Goal: Task Accomplishment & Management: Use online tool/utility

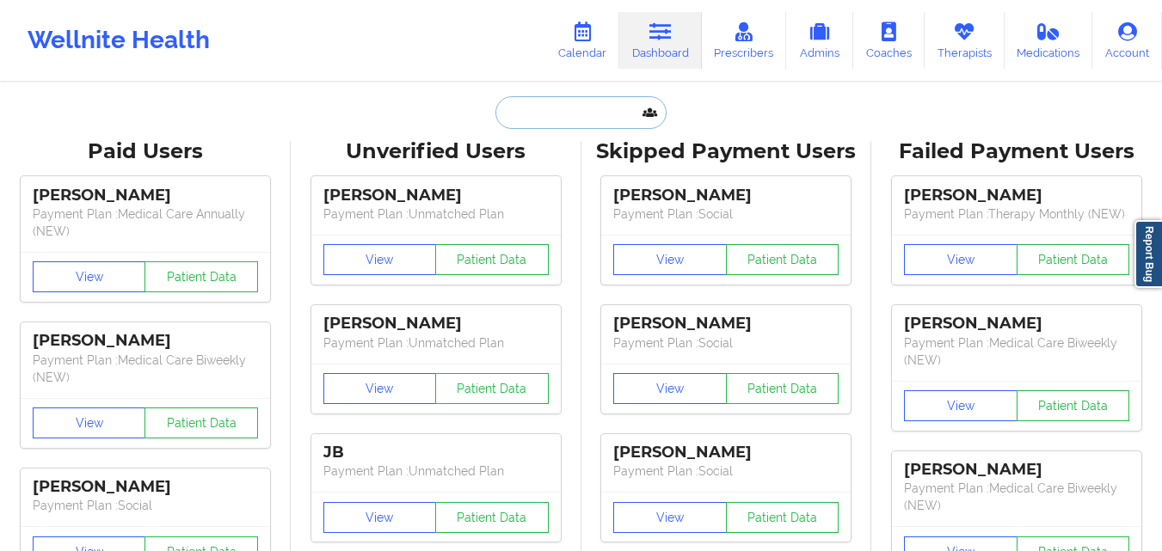
click at [569, 116] on input "text" at bounding box center [581, 112] width 170 height 33
type input "v"
paste input "[EMAIL_ADDRESS][DOMAIN_NAME]"
type input "[EMAIL_ADDRESS][DOMAIN_NAME]"
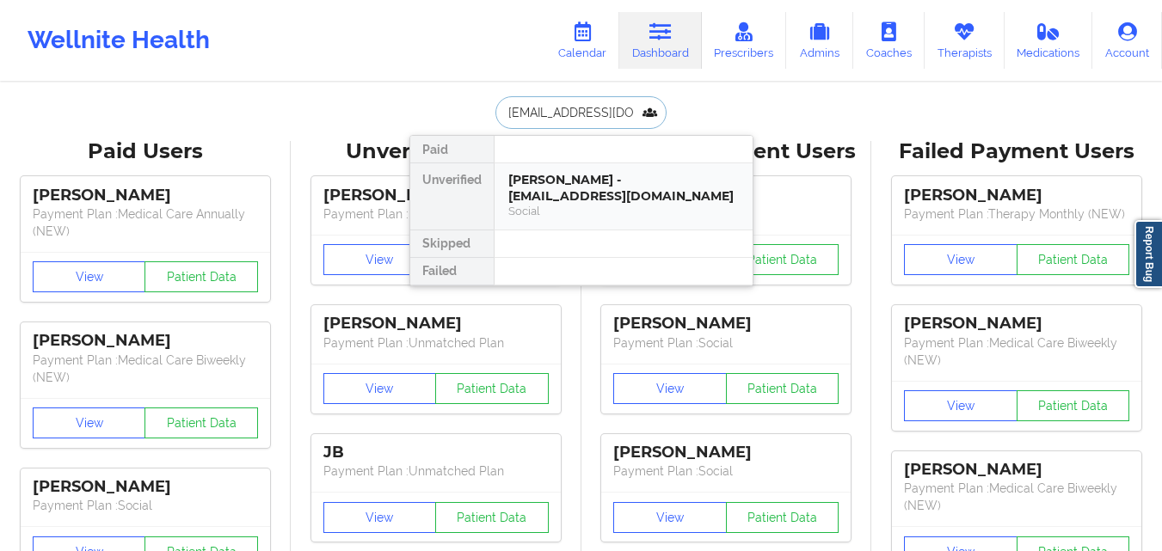
click at [616, 204] on div "[PERSON_NAME] - [EMAIL_ADDRESS][DOMAIN_NAME]" at bounding box center [623, 188] width 231 height 32
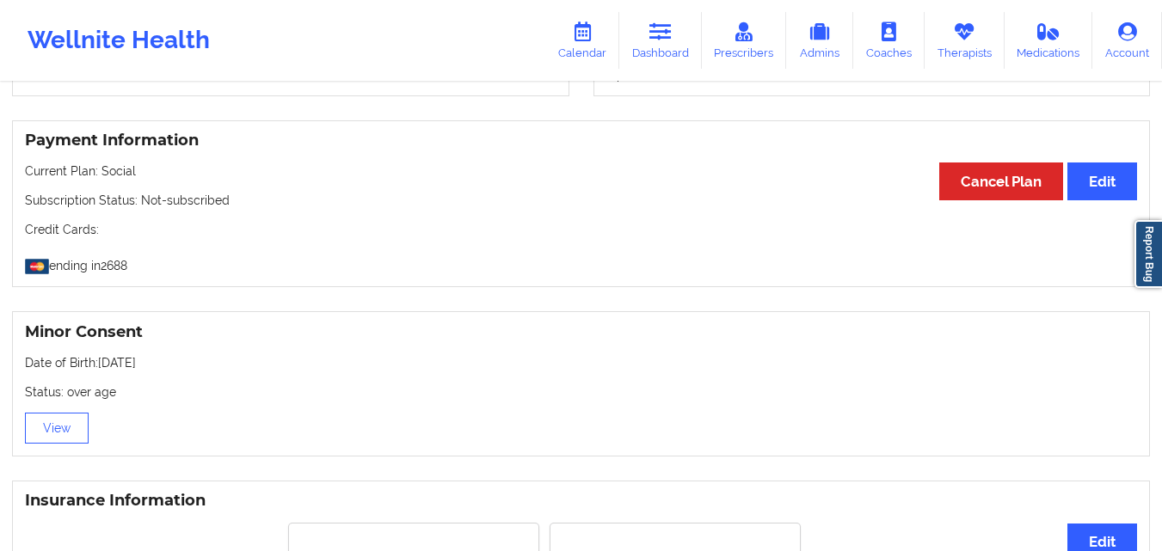
scroll to position [860, 0]
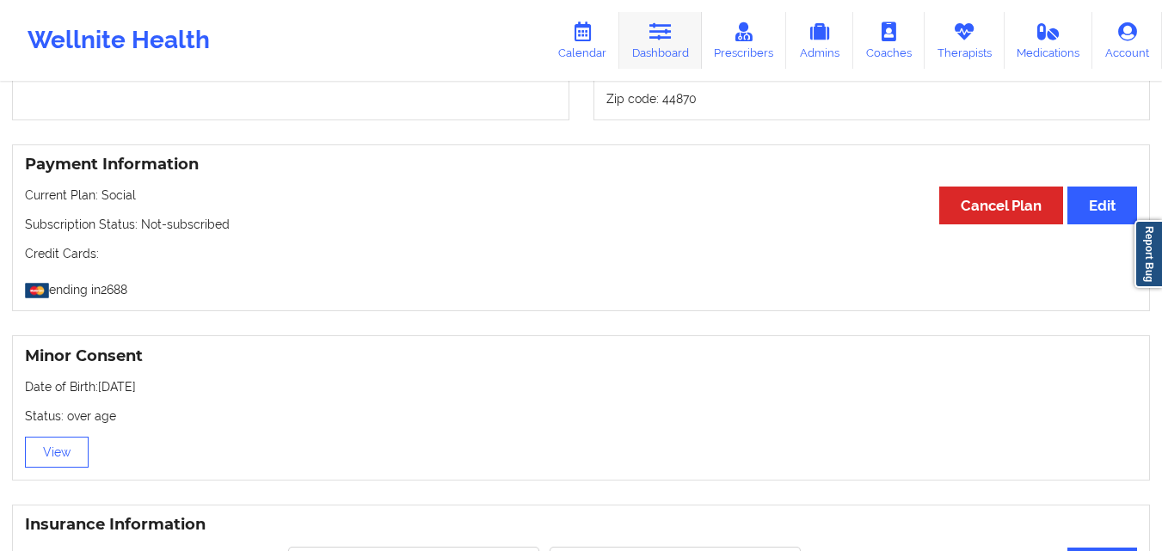
click at [688, 54] on link "Dashboard" at bounding box center [660, 40] width 83 height 57
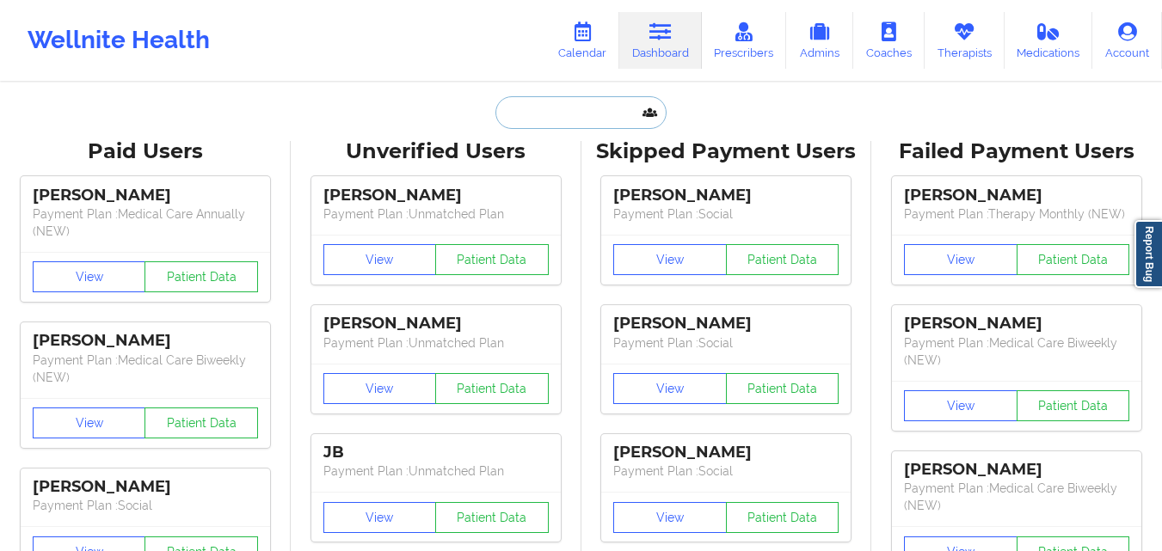
click at [567, 107] on input "text" at bounding box center [581, 112] width 170 height 33
paste input "[EMAIL_ADDRESS][PERSON_NAME][DOMAIN_NAME]"
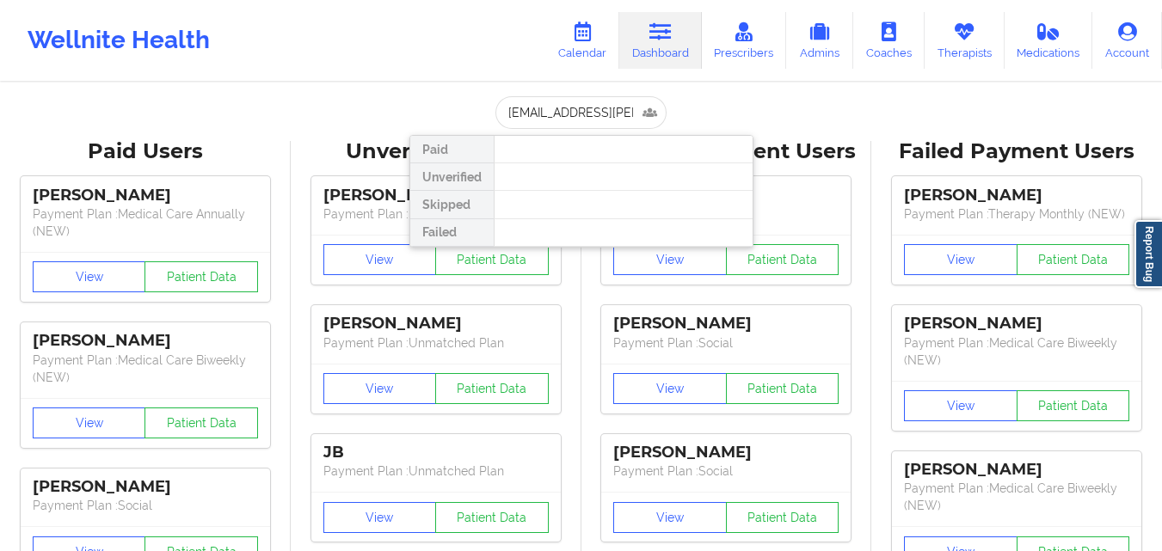
click at [605, 191] on div at bounding box center [623, 205] width 259 height 28
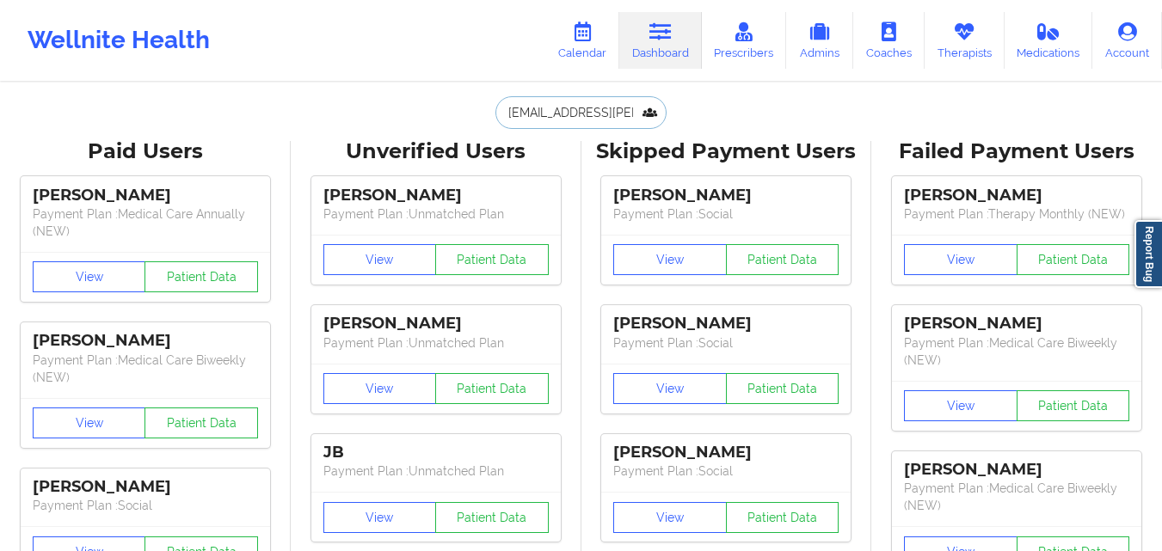
click at [619, 103] on input "[EMAIL_ADDRESS][PERSON_NAME][DOMAIN_NAME]" at bounding box center [581, 112] width 170 height 33
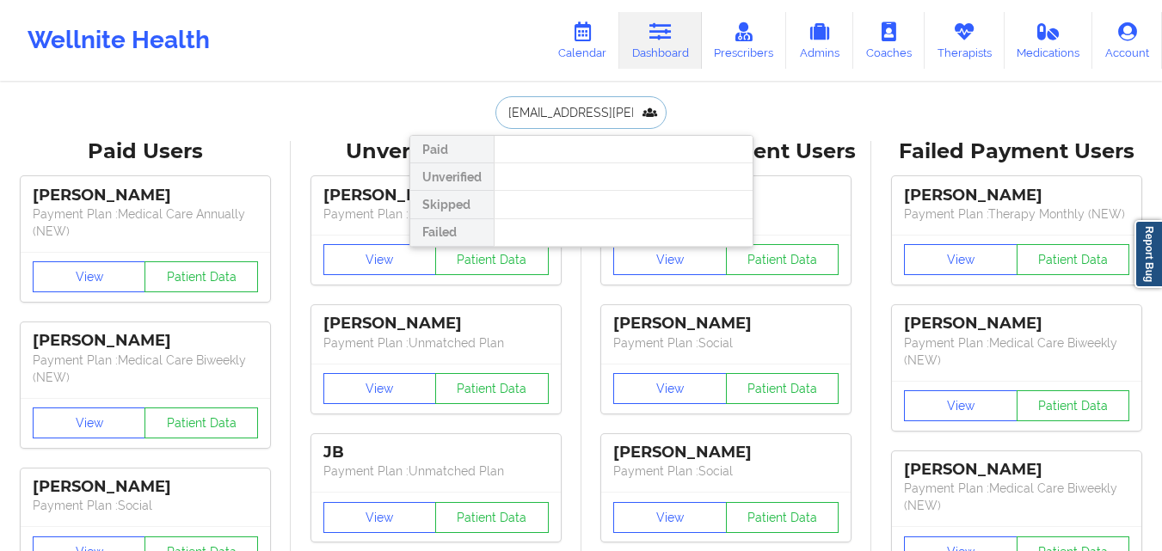
click at [548, 116] on input "[EMAIL_ADDRESS][PERSON_NAME][DOMAIN_NAME]" at bounding box center [581, 112] width 170 height 33
paste input "[EMAIL_ADDRESS]"
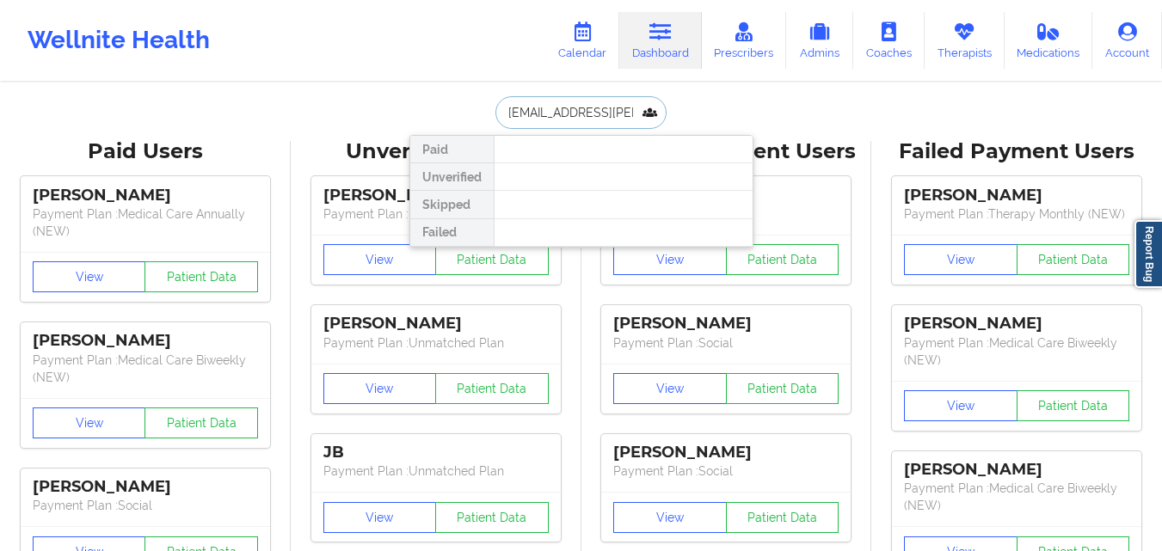
type input "[EMAIL_ADDRESS][DOMAIN_NAME]"
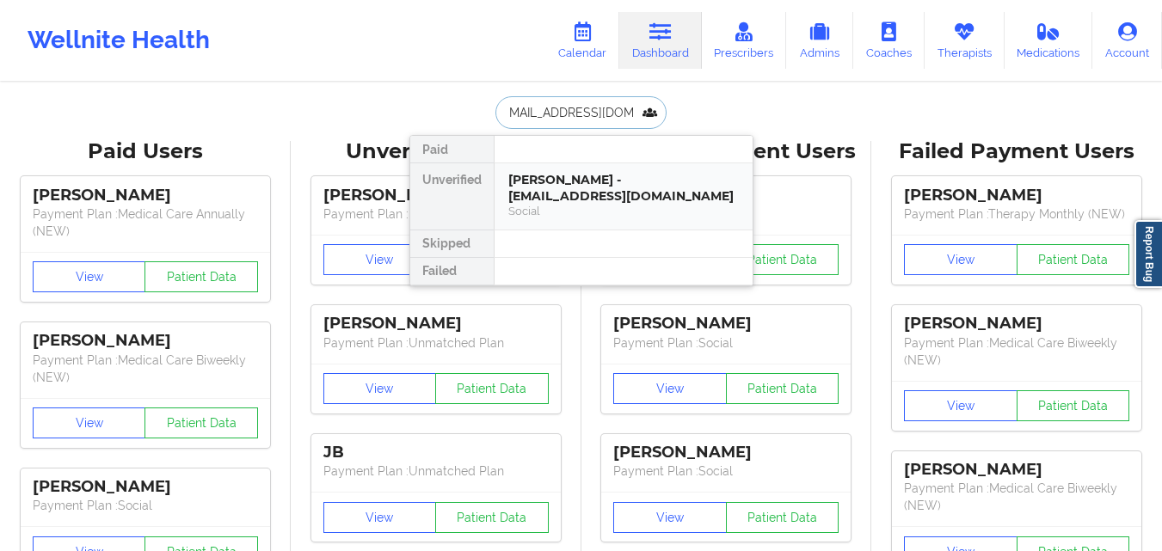
click at [543, 200] on div "[PERSON_NAME] - [EMAIL_ADDRESS][DOMAIN_NAME]" at bounding box center [623, 188] width 231 height 32
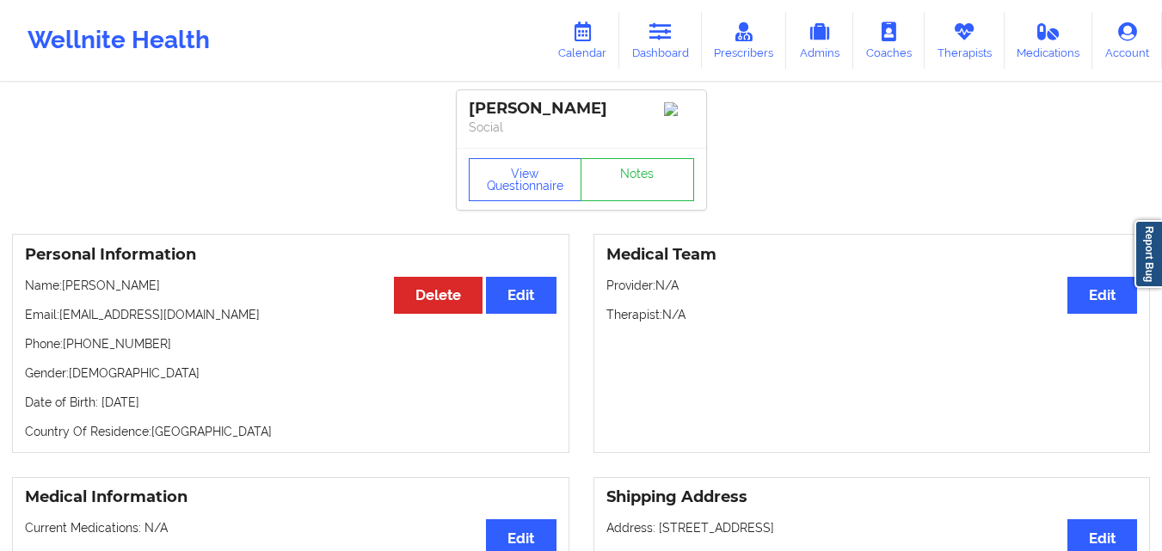
click at [88, 370] on p "Gender: [DEMOGRAPHIC_DATA]" at bounding box center [291, 373] width 532 height 17
drag, startPoint x: 69, startPoint y: 356, endPoint x: 168, endPoint y: 354, distance: 99.0
click at [168, 353] on p "Phone: [PHONE_NUMBER]" at bounding box center [291, 344] width 532 height 17
copy p "15202822003"
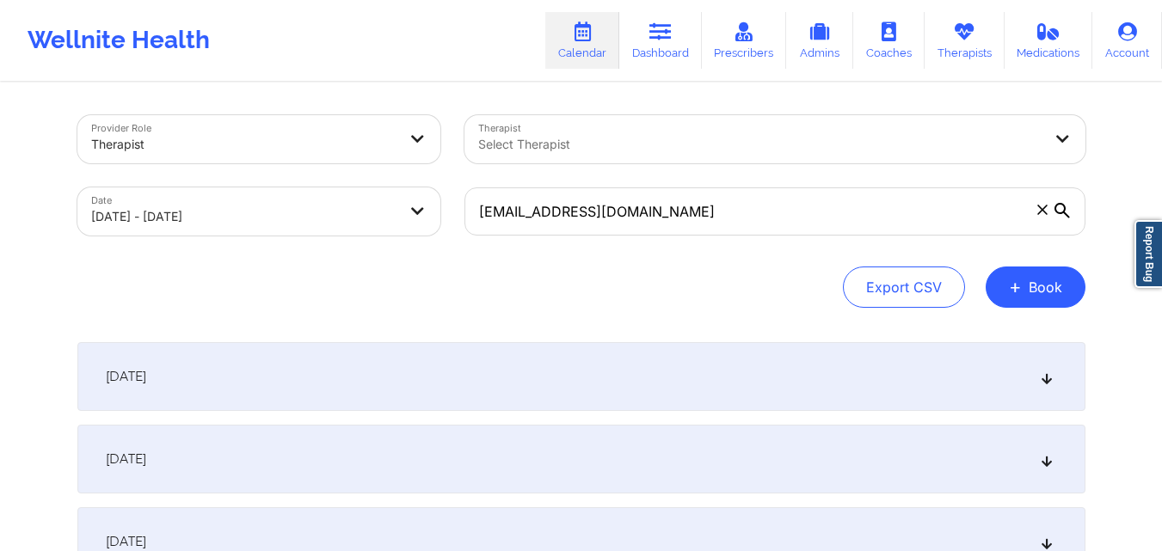
click at [232, 228] on body "Wellnite Health Calendar Dashboard Prescribers Admins Coaches Therapists Medica…" at bounding box center [581, 275] width 1162 height 551
select select "2025-8"
select select "2025-9"
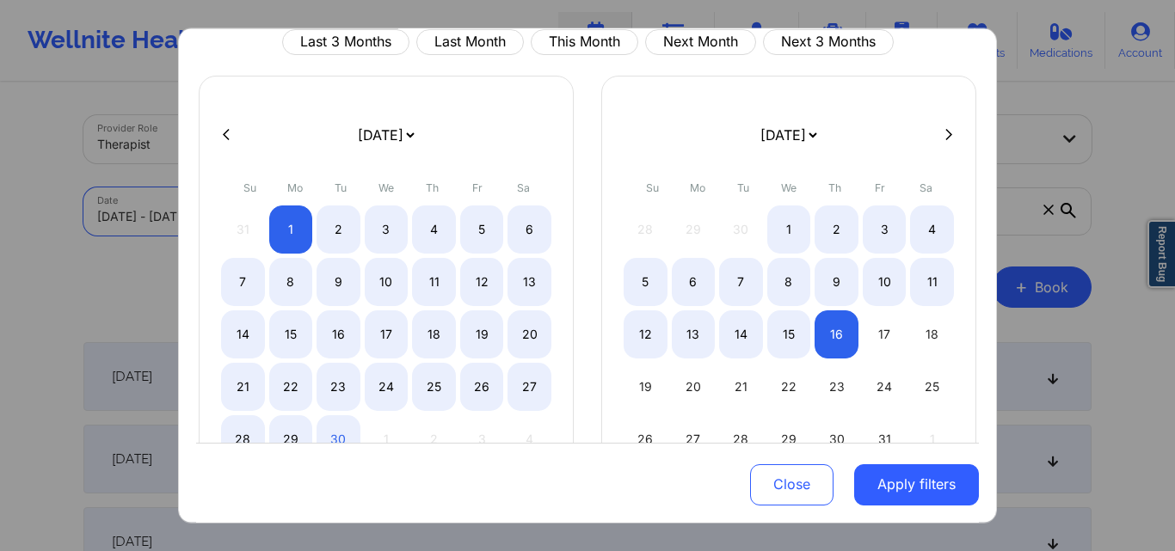
scroll to position [143, 0]
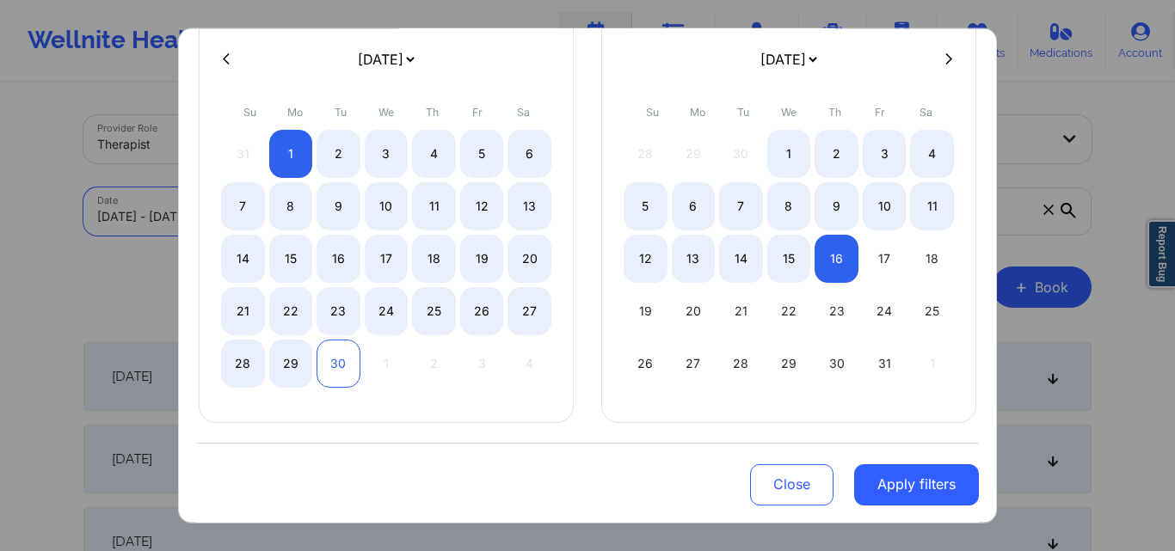
drag, startPoint x: 328, startPoint y: 366, endPoint x: 354, endPoint y: 356, distance: 28.3
click at [327, 366] on div "30" at bounding box center [339, 363] width 44 height 48
select select "2025-8"
select select "2025-9"
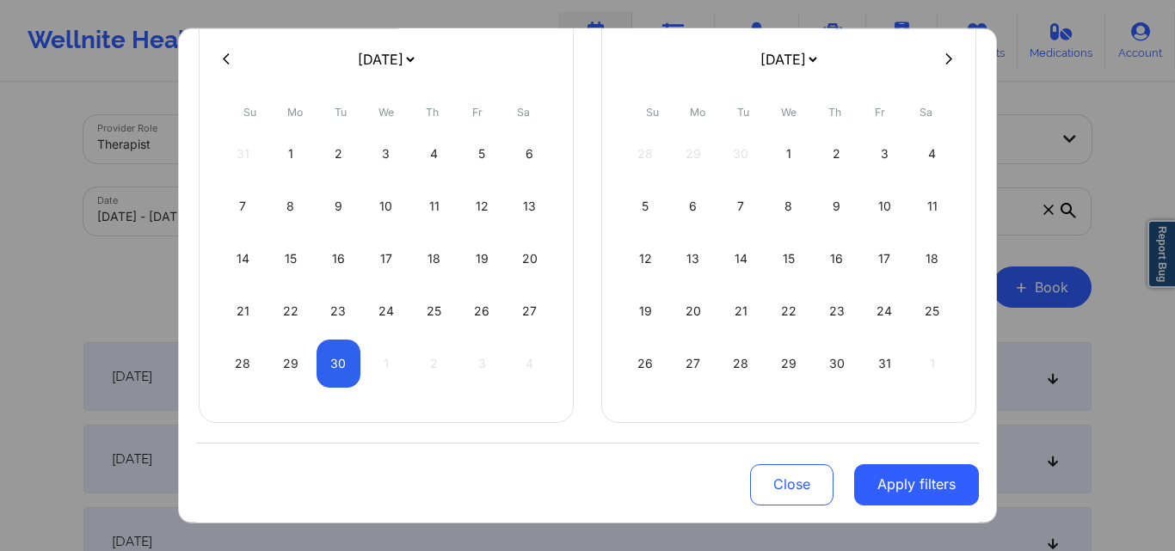
select select "2025-8"
select select "2025-9"
select select "2025-8"
select select "2025-9"
select select "2025-8"
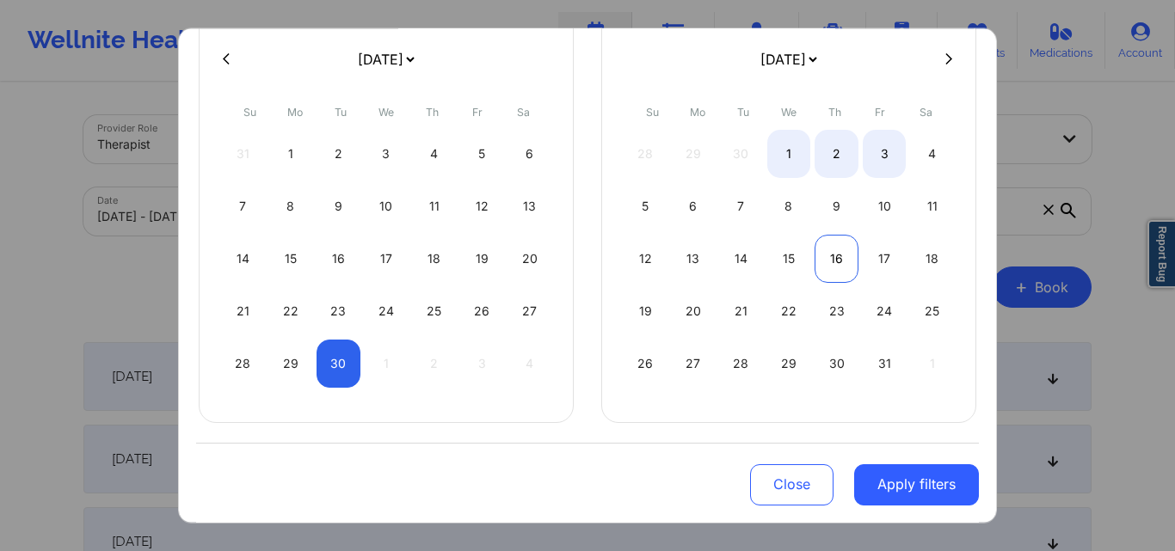
select select "2025-9"
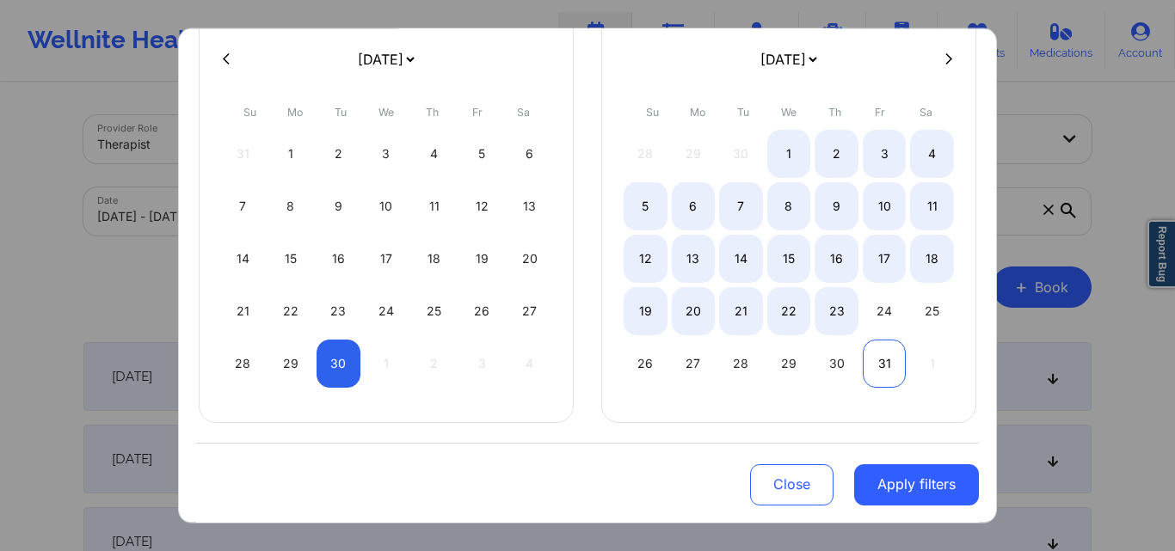
select select "2025-8"
select select "2025-9"
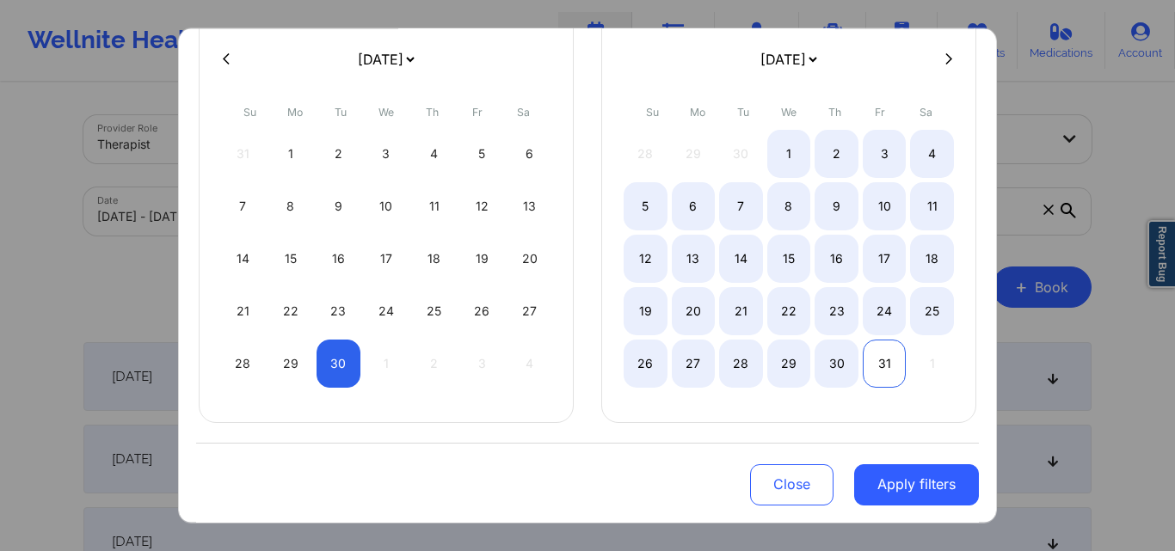
click at [869, 371] on div "31" at bounding box center [885, 363] width 44 height 48
select select "2025-8"
select select "2025-9"
click at [788, 484] on button "Close" at bounding box center [791, 485] width 83 height 41
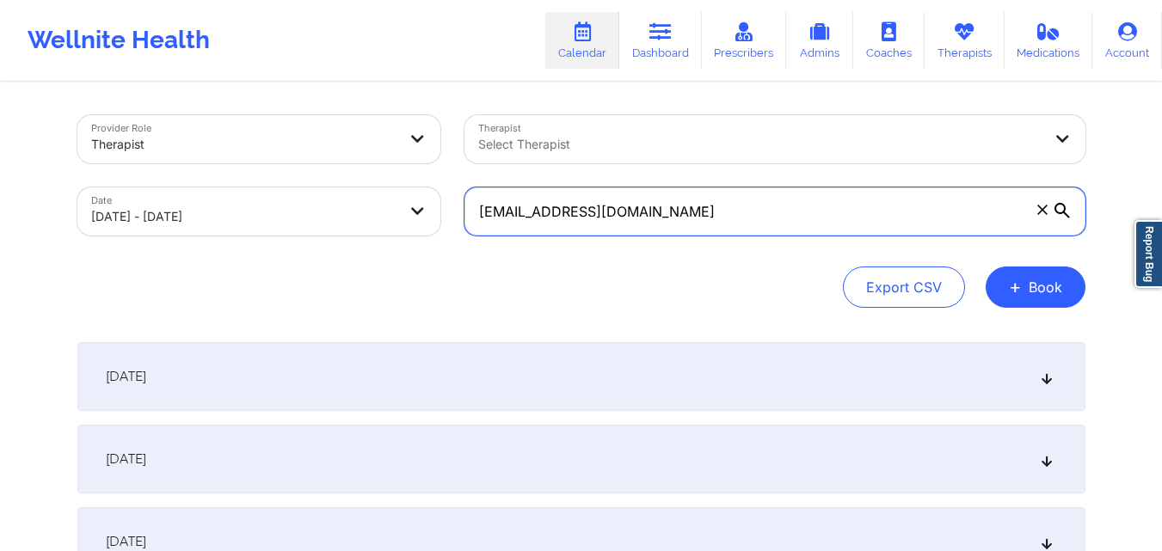
click at [734, 225] on input "graciemc60@gmail.com" at bounding box center [775, 212] width 621 height 48
paste input "trhenley@nisource"
type input "[EMAIL_ADDRESS][DOMAIN_NAME]"
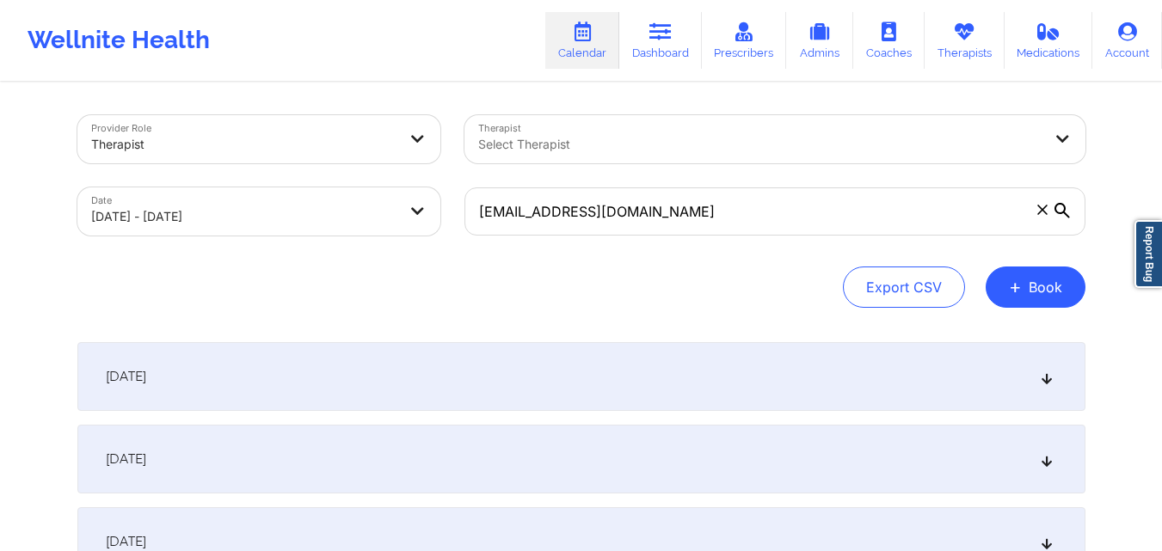
click at [1062, 213] on icon at bounding box center [1062, 210] width 15 height 15
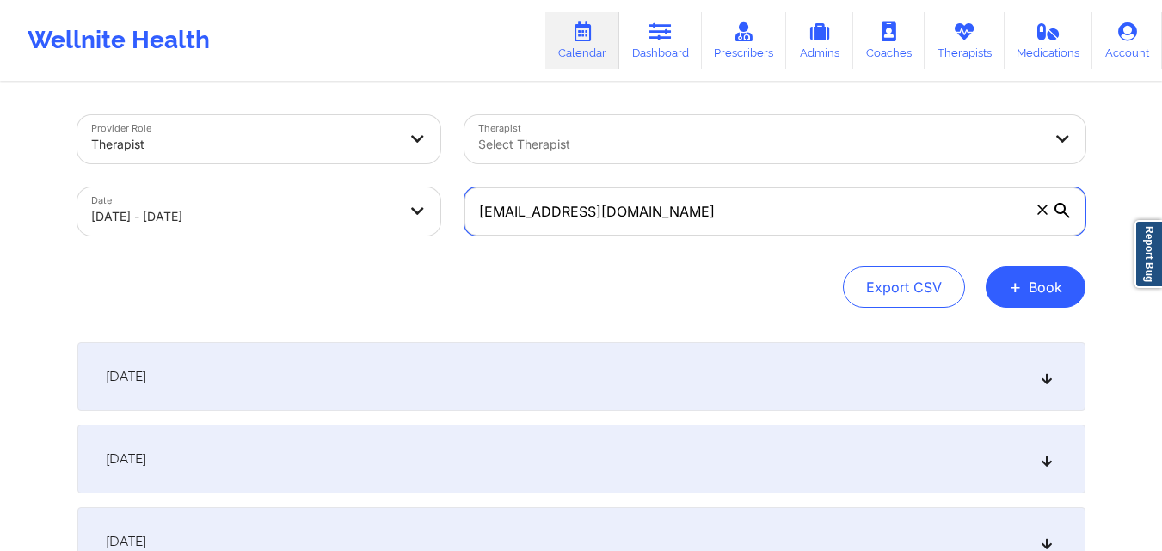
click at [1062, 213] on input "[EMAIL_ADDRESS][DOMAIN_NAME]" at bounding box center [775, 212] width 621 height 48
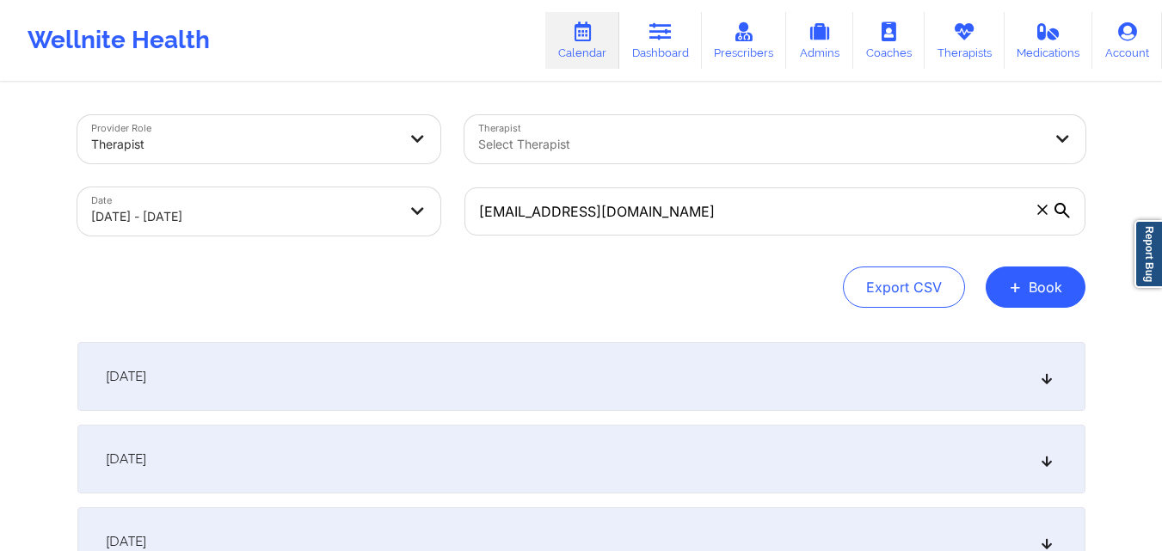
click at [157, 217] on body "Wellnite Health Calendar Dashboard Prescribers Admins Coaches Therapists Medica…" at bounding box center [581, 275] width 1162 height 551
select select "2025-8"
select select "2025-9"
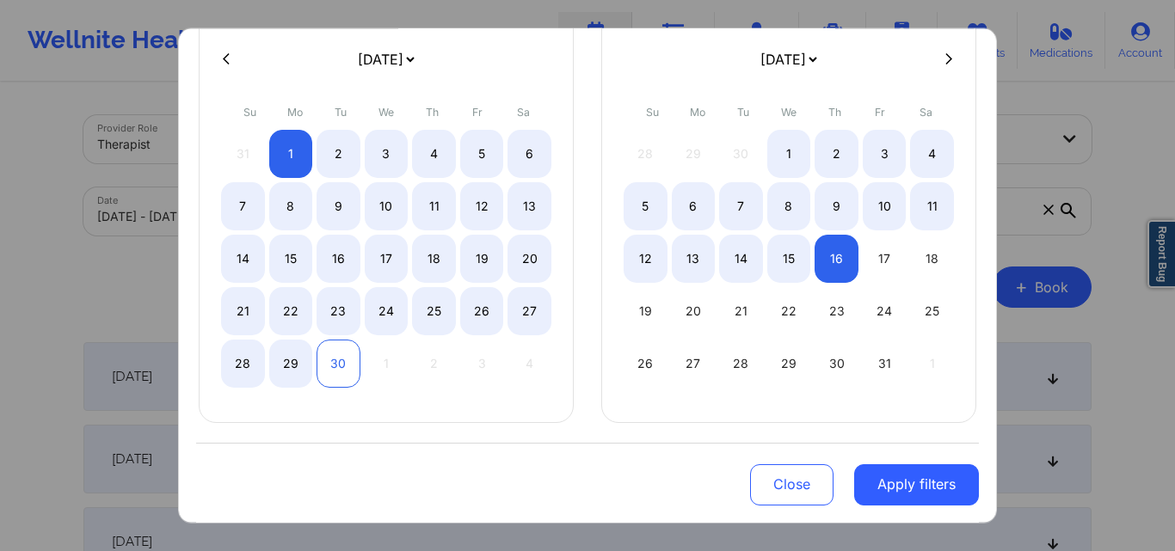
click at [340, 368] on div "30" at bounding box center [339, 363] width 44 height 48
select select "2025-8"
select select "2025-9"
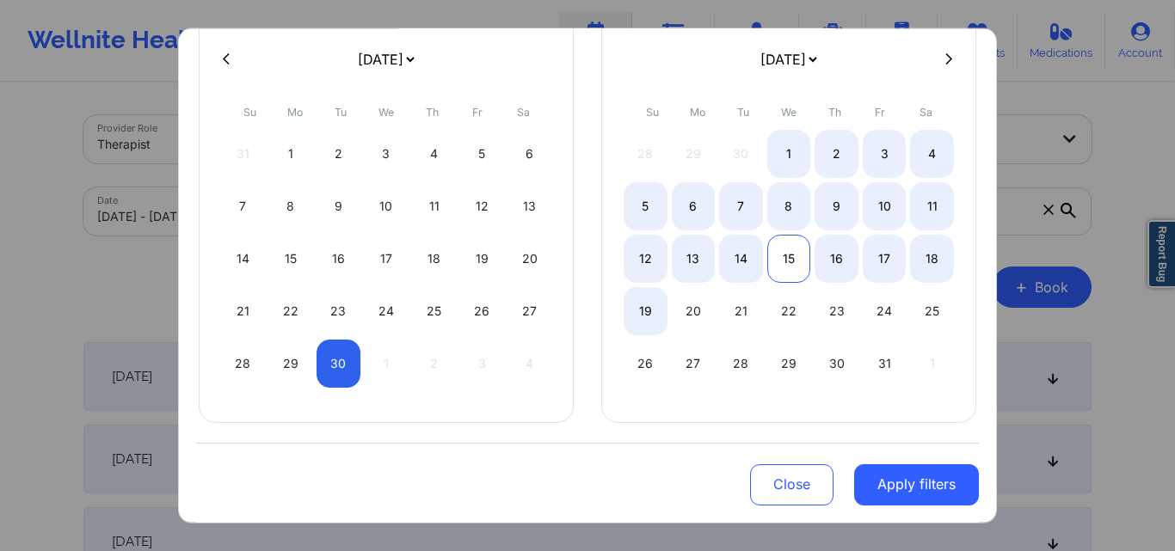
select select "2025-8"
select select "2025-9"
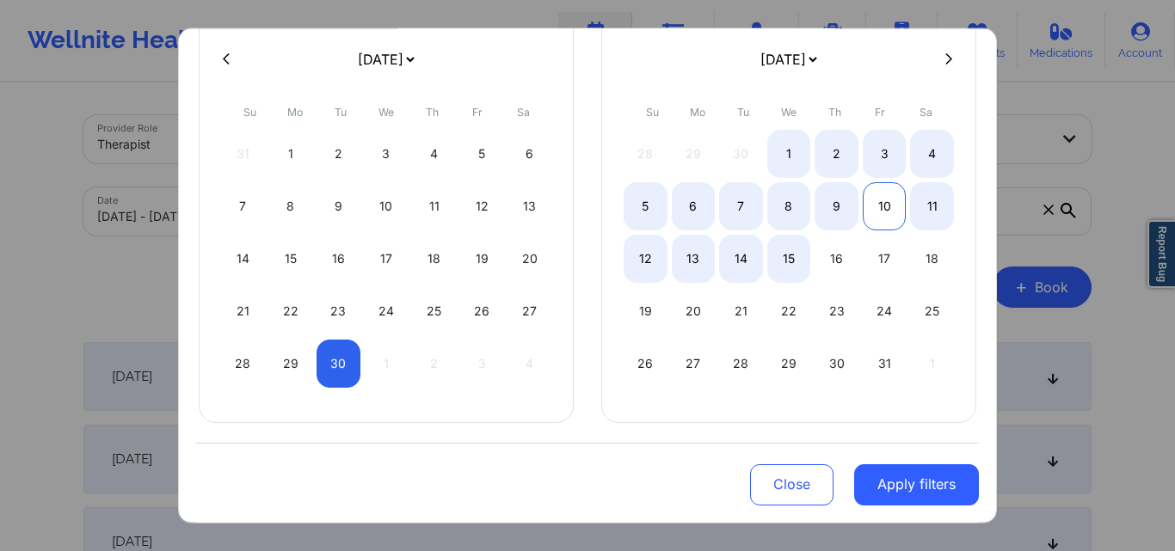
select select "2025-8"
select select "2025-9"
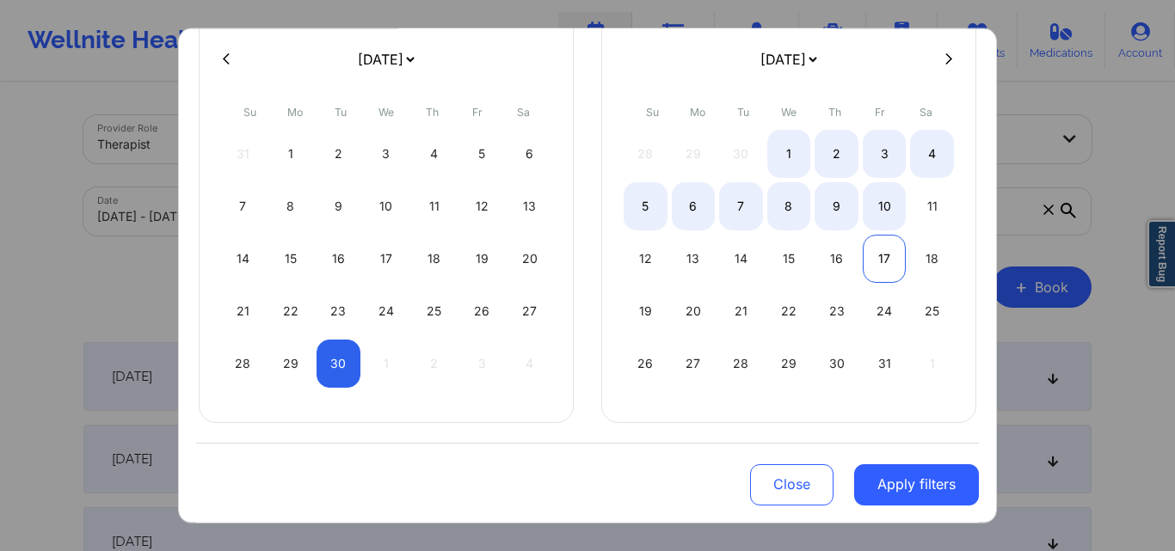
select select "2025-8"
select select "2025-9"
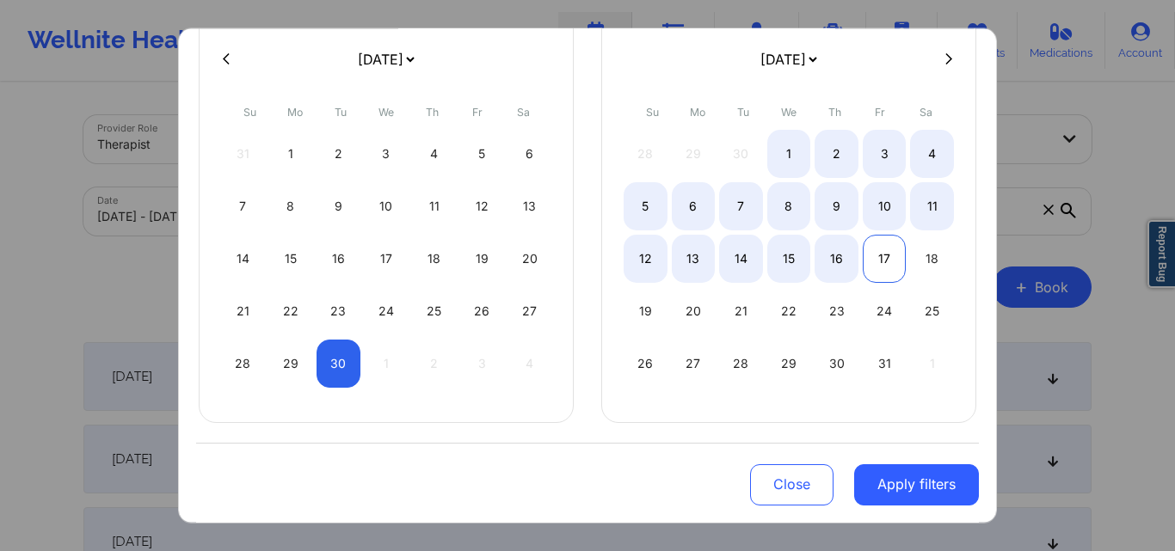
click at [878, 269] on div "17" at bounding box center [885, 258] width 44 height 48
select select "2025-8"
select select "2025-9"
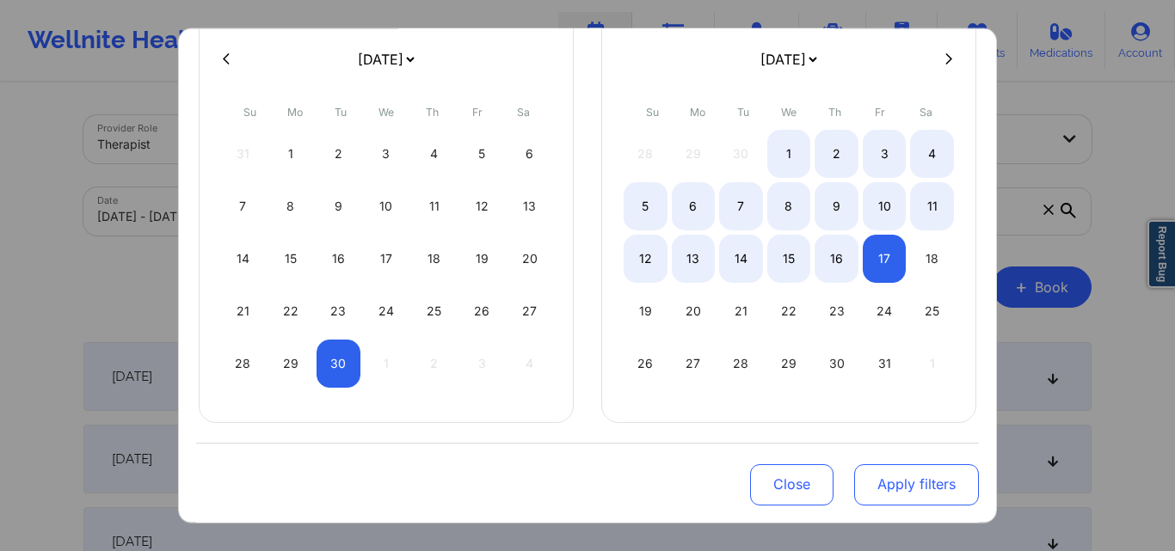
click at [878, 489] on button "Apply filters" at bounding box center [916, 485] width 125 height 41
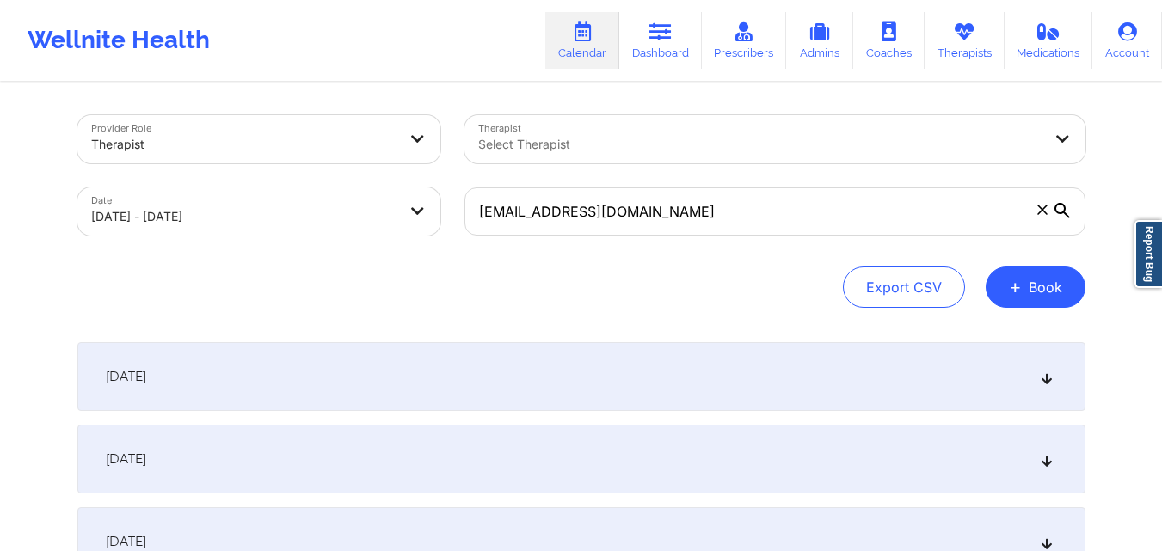
click at [423, 378] on div "September 30, 2025" at bounding box center [581, 376] width 1008 height 69
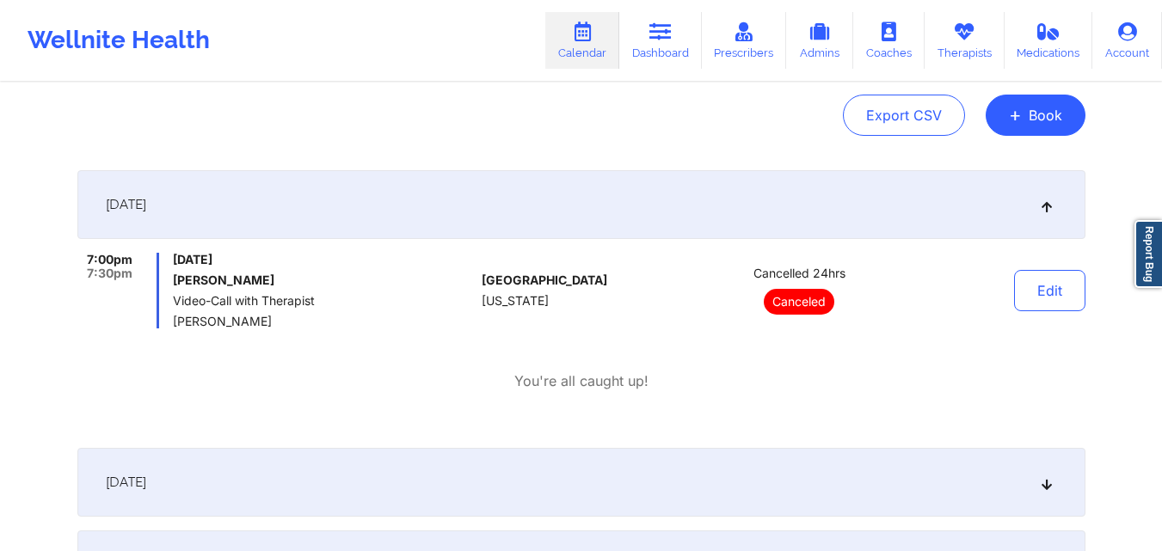
scroll to position [258, 0]
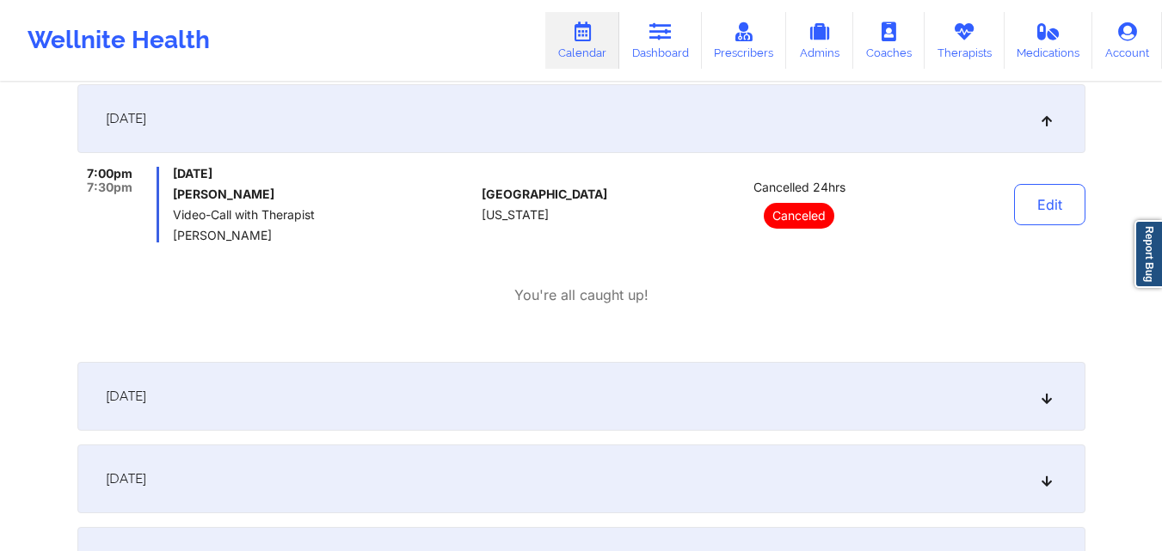
drag, startPoint x: 416, startPoint y: 416, endPoint x: 412, endPoint y: 400, distance: 16.1
click at [414, 404] on div "October 1, 2025" at bounding box center [581, 396] width 1008 height 69
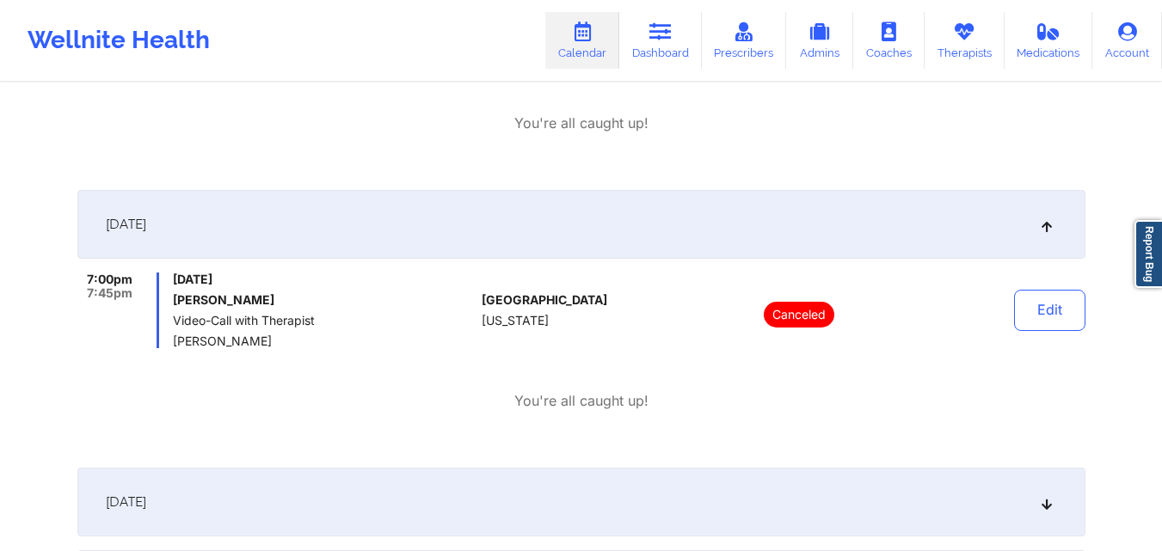
scroll to position [516, 0]
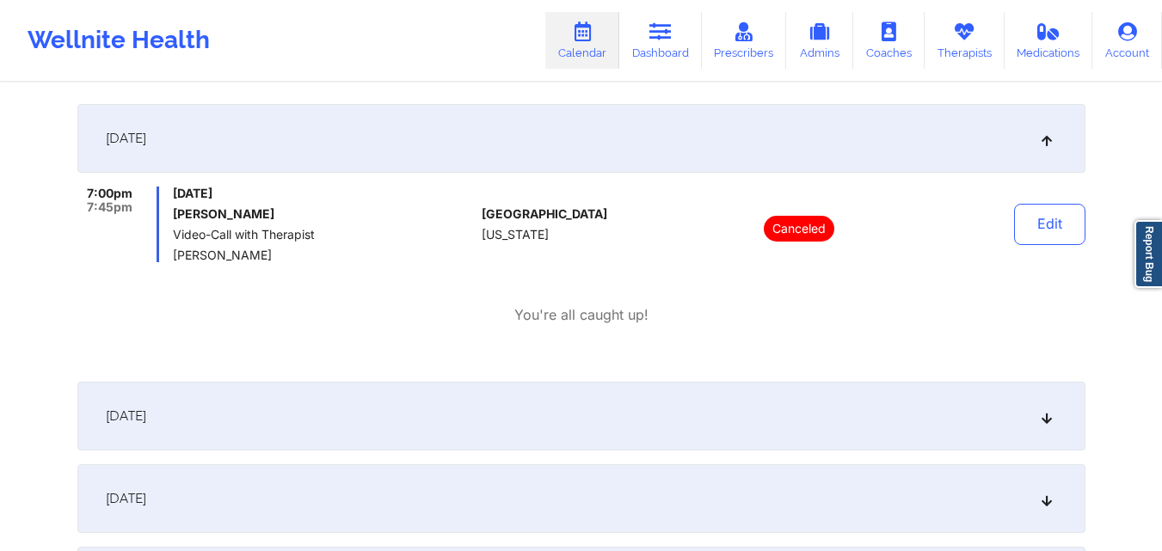
click at [379, 428] on div "October 2, 2025" at bounding box center [581, 416] width 1008 height 69
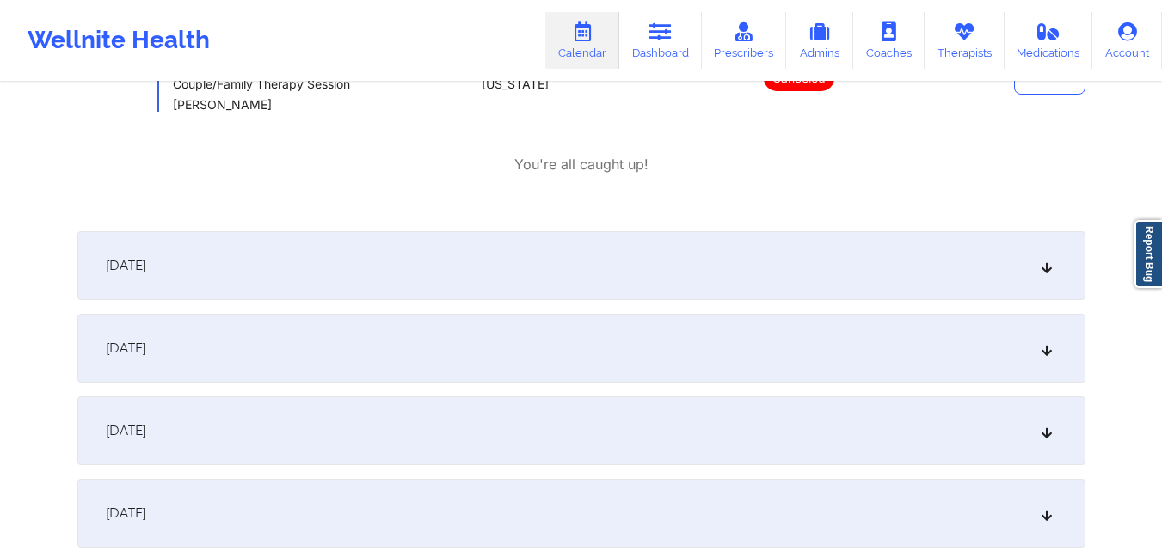
scroll to position [946, 0]
click at [416, 283] on div "October 3, 2025" at bounding box center [581, 264] width 1008 height 69
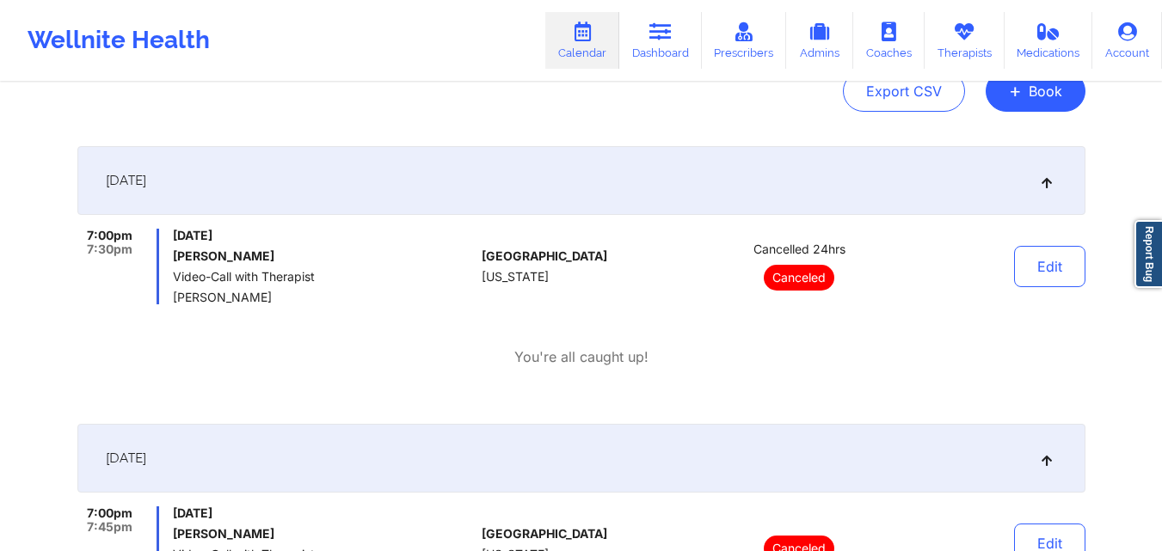
scroll to position [0, 0]
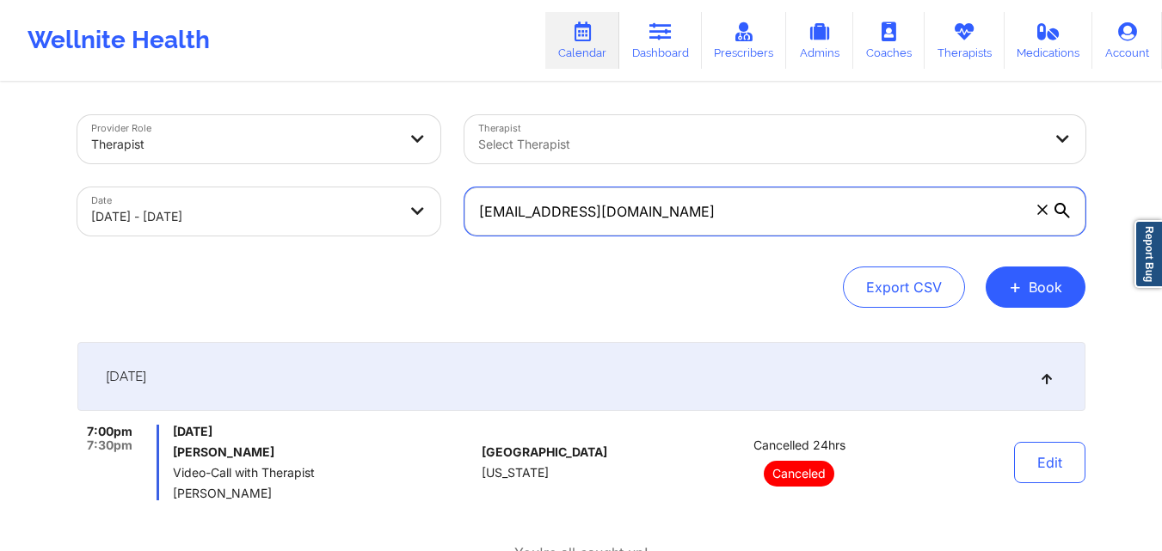
click at [629, 212] on input "[EMAIL_ADDRESS][DOMAIN_NAME]" at bounding box center [775, 212] width 621 height 48
paste input "almond.s.joshua@gmail"
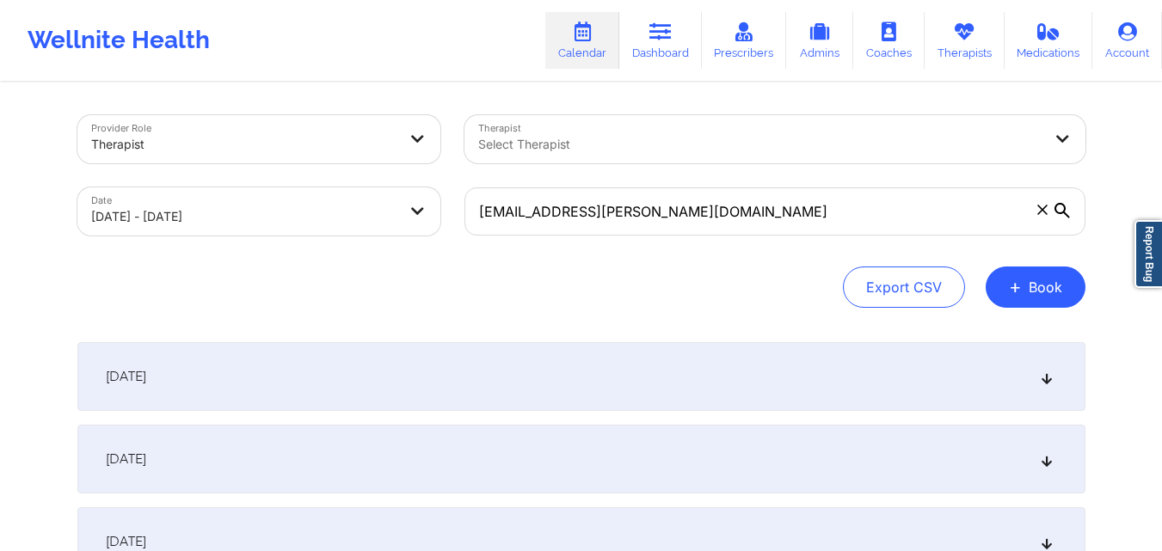
click at [494, 390] on div "September 30, 2025" at bounding box center [581, 376] width 1008 height 69
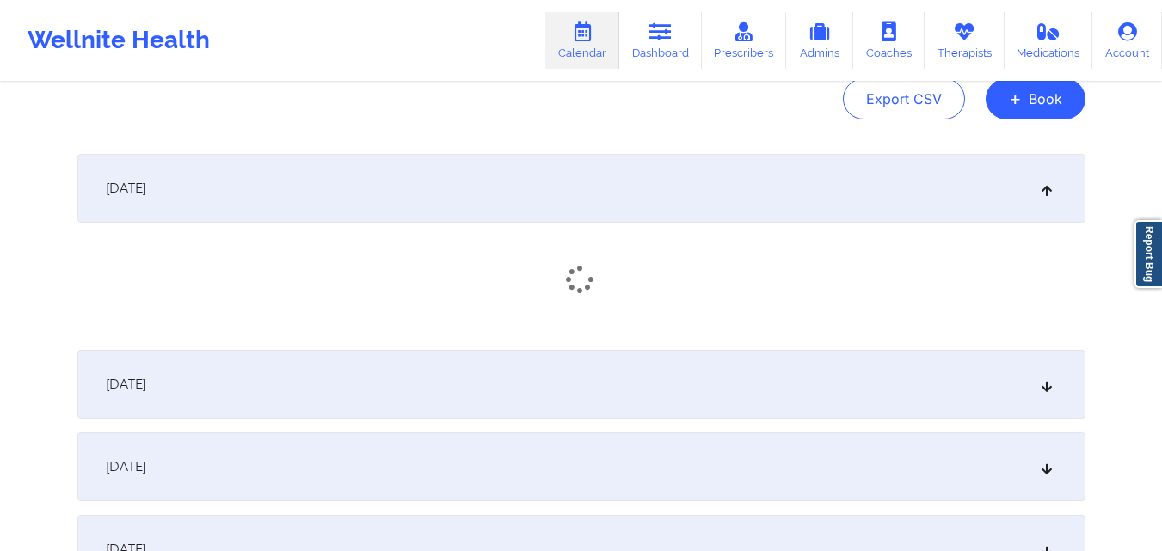
scroll to position [189, 0]
click at [494, 390] on div "October 1, 2025" at bounding box center [581, 389] width 1008 height 69
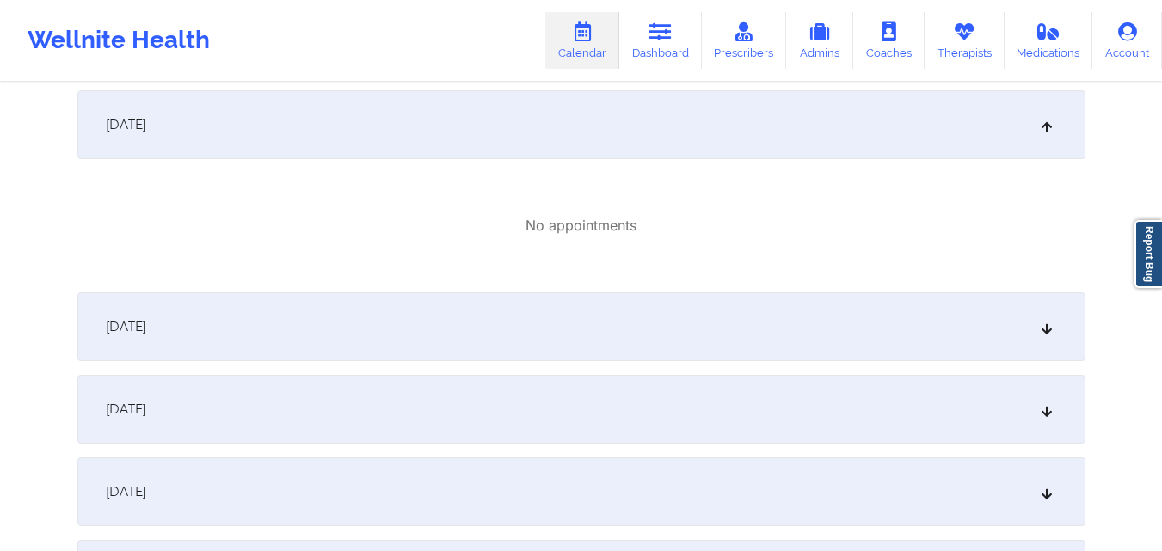
scroll to position [455, 0]
click at [508, 329] on div "October 2, 2025" at bounding box center [581, 326] width 1008 height 69
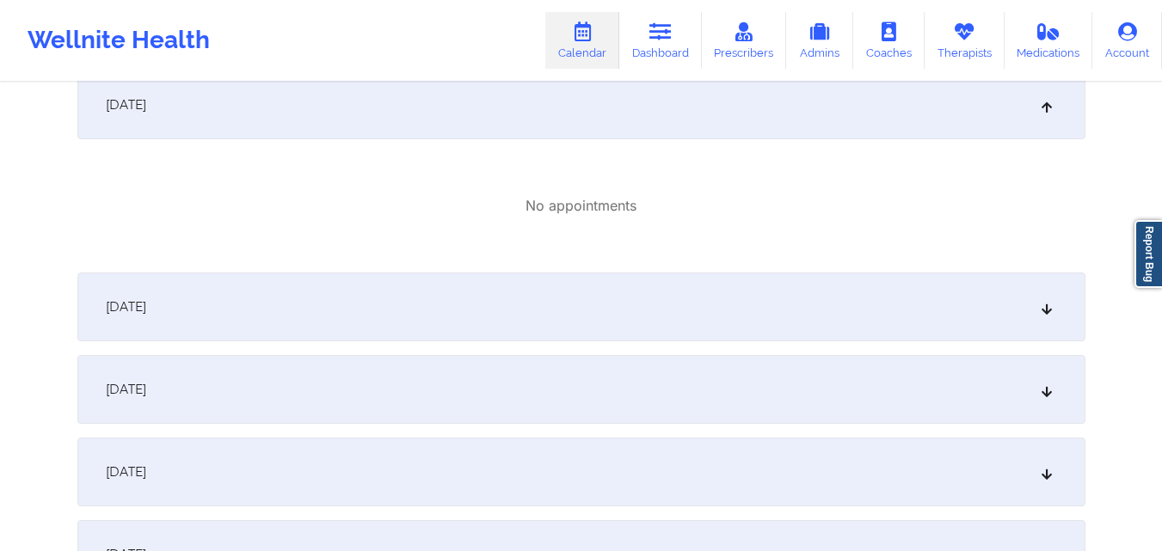
scroll to position [678, 0]
click at [443, 305] on div "October 3, 2025" at bounding box center [581, 305] width 1008 height 69
click at [428, 315] on div "October 4, 2025" at bounding box center [581, 303] width 1008 height 69
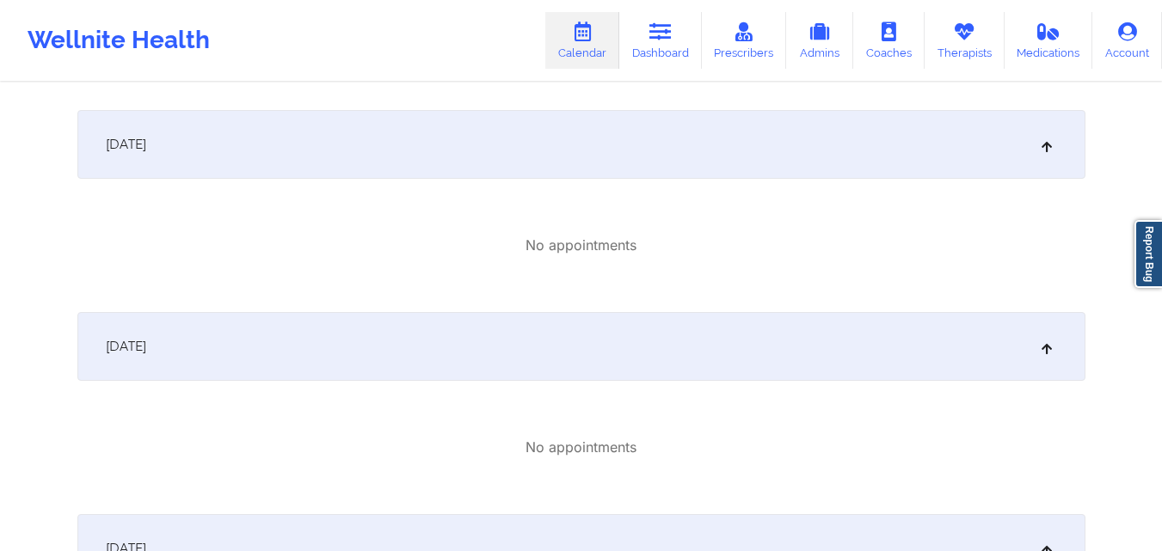
scroll to position [0, 0]
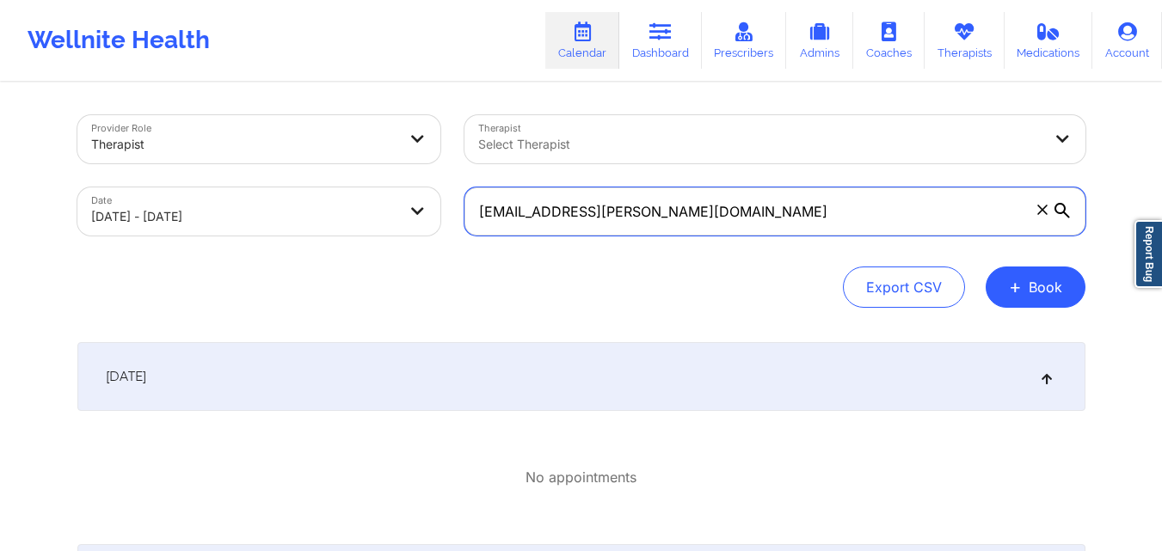
click at [701, 206] on input "[EMAIL_ADDRESS][PERSON_NAME][DOMAIN_NAME]" at bounding box center [775, 212] width 621 height 48
paste input "keishondarudolph@yahoo"
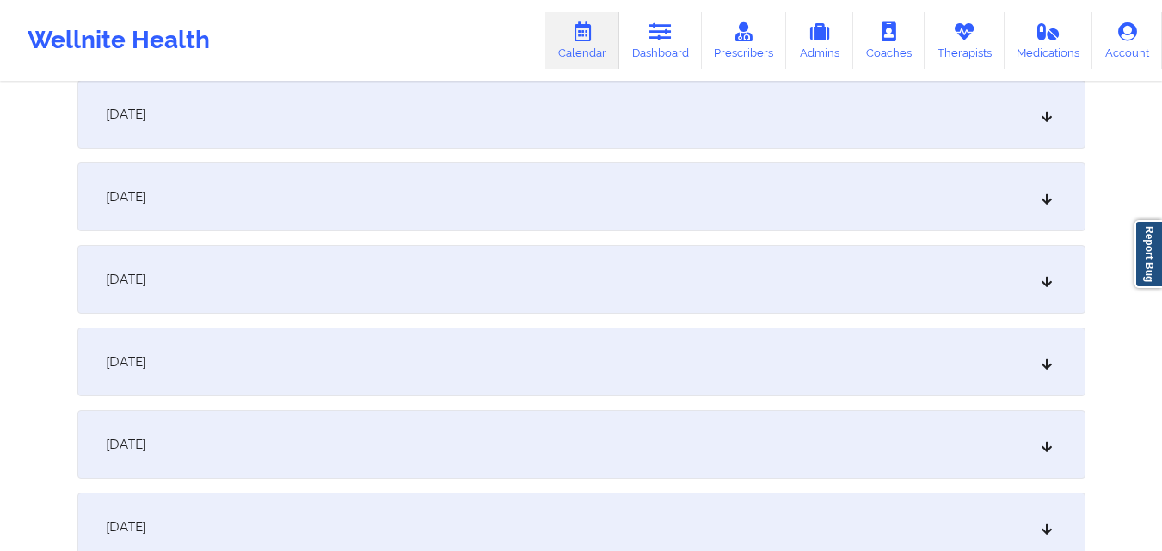
scroll to position [428, 0]
click at [299, 453] on div "October 6, 2025" at bounding box center [581, 443] width 1008 height 69
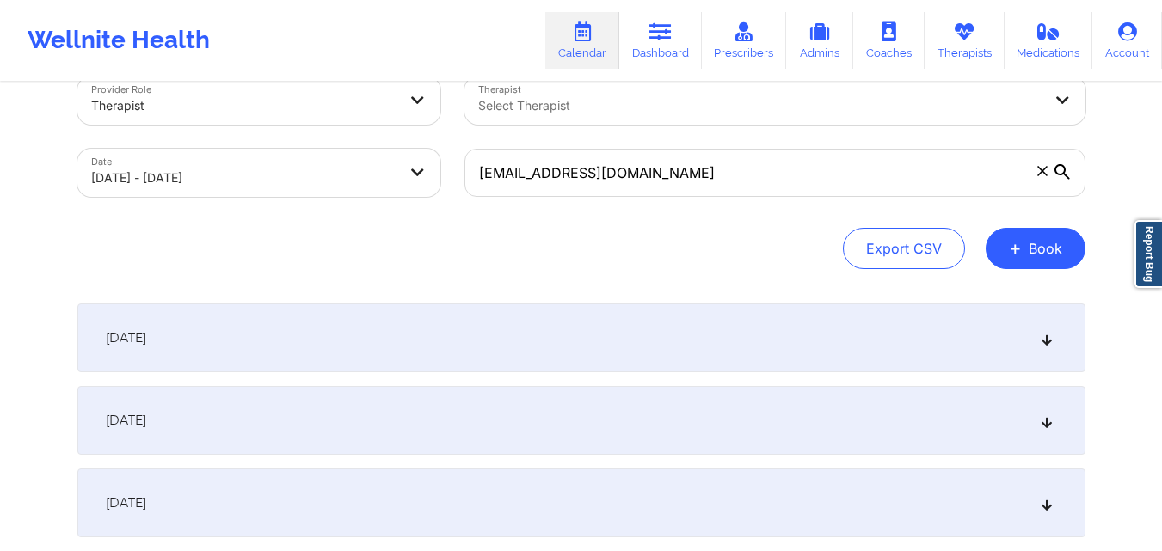
scroll to position [0, 0]
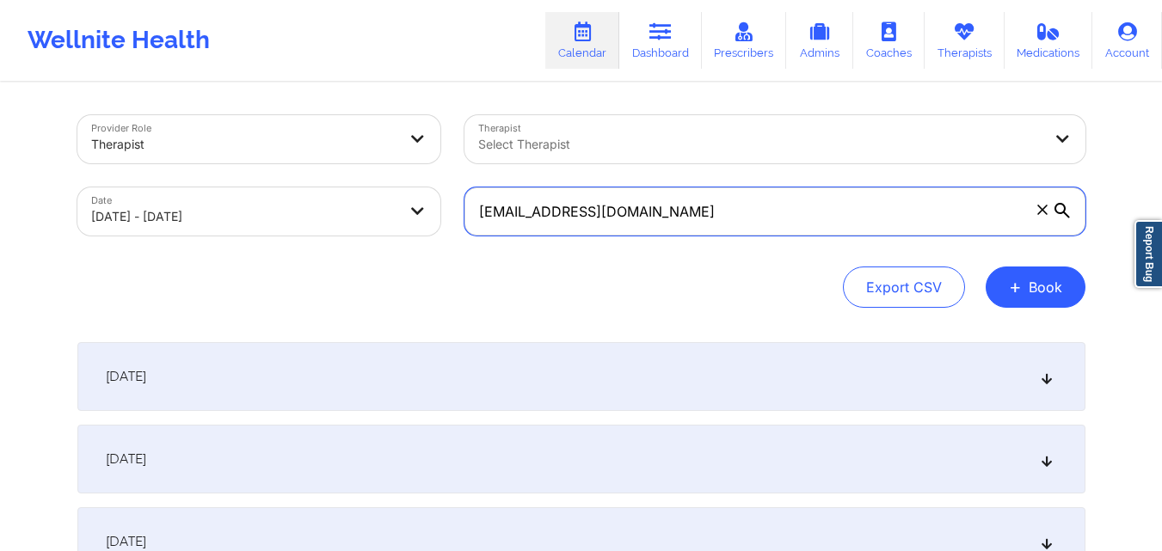
click at [658, 206] on input "keishondarudolph@yahoo.com" at bounding box center [775, 212] width 621 height 48
click at [658, 204] on input "keishondarudolph@yahoo.com" at bounding box center [775, 212] width 621 height 48
paste input "joecrash12@gmail.com"
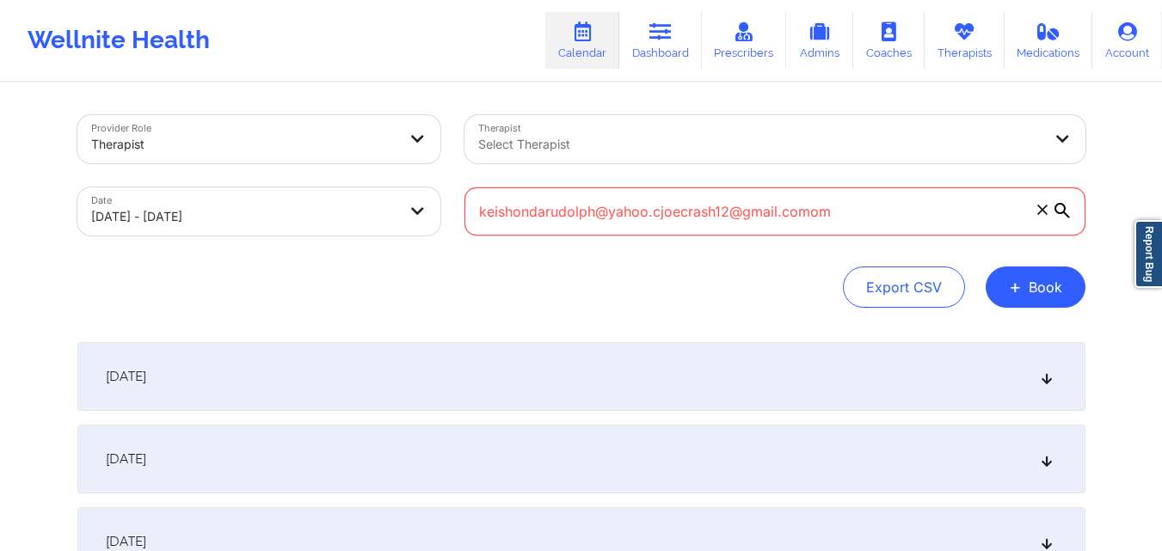
paste input "joecrash12@gmail.c"
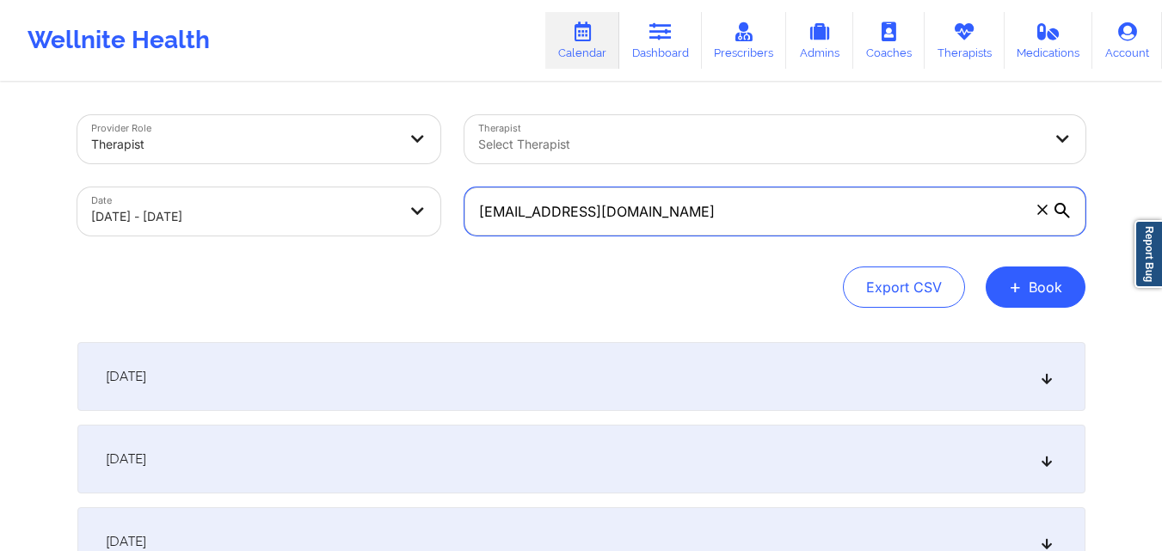
type input "joecrash12@gmail.com"
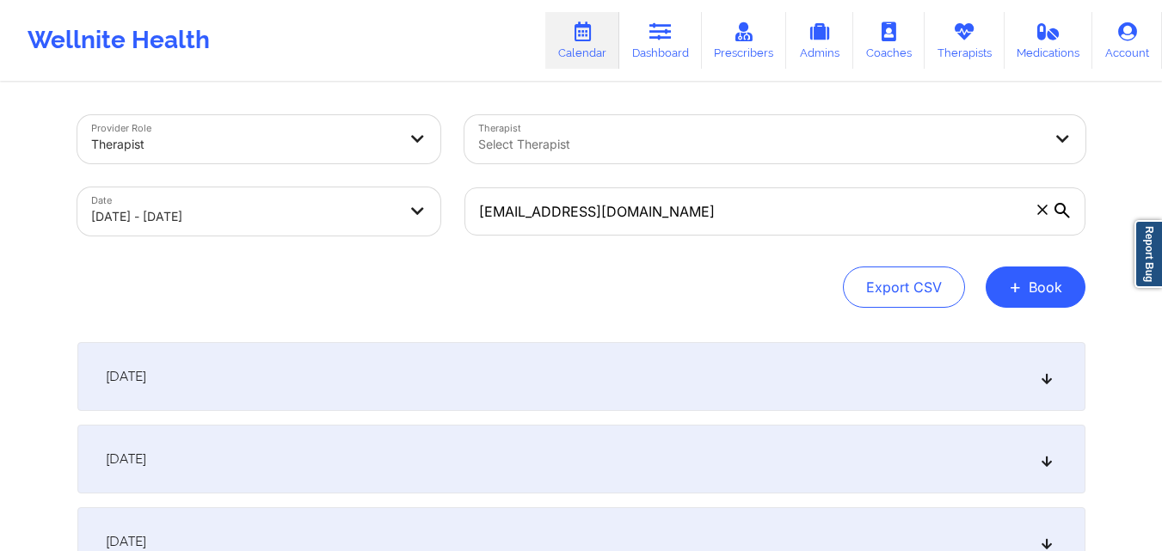
click at [103, 451] on div "October 1, 2025" at bounding box center [581, 459] width 1008 height 69
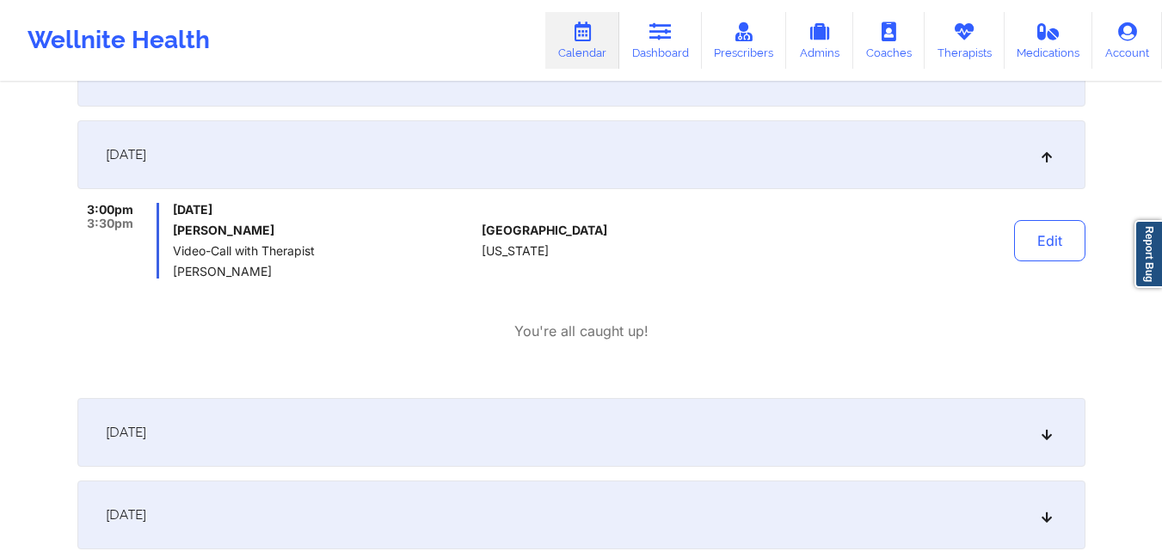
scroll to position [344, 0]
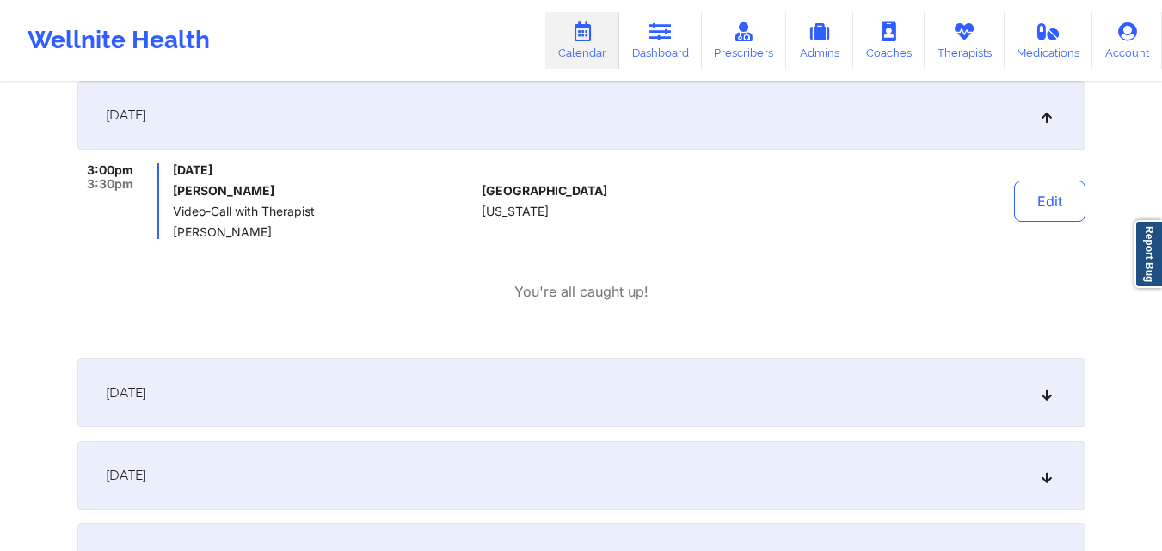
click at [622, 411] on div "October 2, 2025" at bounding box center [581, 393] width 1008 height 69
